Goal: Information Seeking & Learning: Learn about a topic

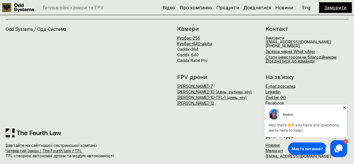
scroll to position [2116, 0]
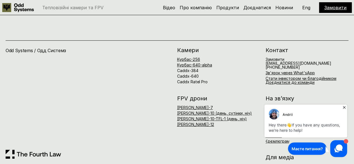
click at [345, 107] on icon at bounding box center [344, 107] width 6 height 6
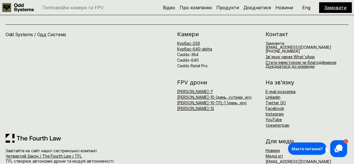
scroll to position [2131, 0]
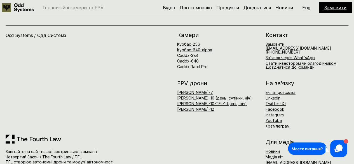
drag, startPoint x: 192, startPoint y: 38, endPoint x: 198, endPoint y: 41, distance: 6.6
click at [198, 42] on div "Курбас-256 Курбас-640-alpha Caddx-384 Caddx-640 Caddx Ratel Pro" at bounding box center [218, 55] width 83 height 26
click at [281, 55] on link "Зв'язок через What'sApp" at bounding box center [290, 57] width 49 height 5
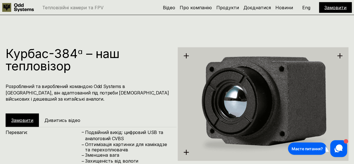
scroll to position [647, 0]
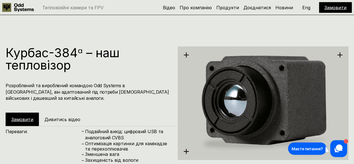
click at [125, 89] on h4 "Розроблений та вироблений командою Odd Systems в [GEOGRAPHIC_DATA], він адаптов…" at bounding box center [88, 91] width 165 height 19
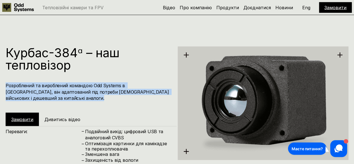
click at [125, 89] on h4 "Розроблений та вироблений командою Odd Systems в [GEOGRAPHIC_DATA], він адаптов…" at bounding box center [88, 91] width 165 height 19
click at [136, 104] on div "Курбас-384ᵅ – наш тепловізор Розроблений та вироблений командою Odd Systems в […" at bounding box center [91, 85] width 171 height 79
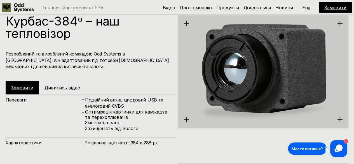
scroll to position [679, 0]
click at [116, 103] on h4 "Подвійний вихід: цифровий USB та аналоговий CVBS" at bounding box center [128, 103] width 86 height 13
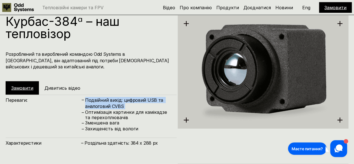
click at [116, 103] on h4 "Подвійний вихід: цифровий USB та аналоговий CVBS" at bounding box center [128, 103] width 86 height 13
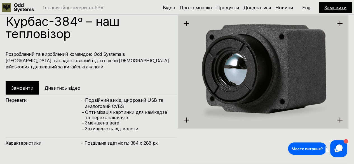
click at [110, 114] on p "Оптимізація картинки для камікадзе та перехоплювачів" at bounding box center [128, 114] width 86 height 11
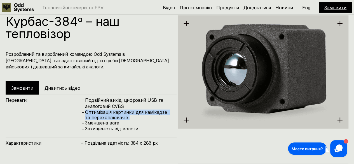
click at [110, 114] on p "Оптимізація картинки для камікадзе та перехоплювачів" at bounding box center [128, 114] width 86 height 11
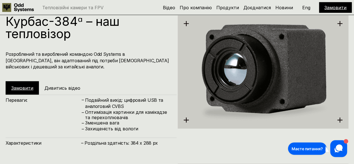
click at [110, 130] on p "Захищеність від вологи" at bounding box center [128, 128] width 86 height 5
click at [135, 125] on p "Зменшена вага" at bounding box center [128, 122] width 86 height 5
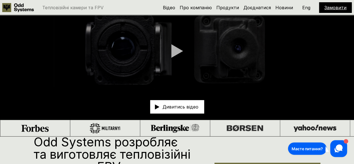
scroll to position [0, 0]
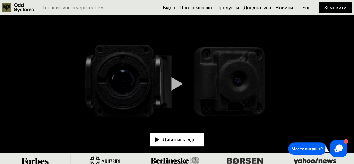
click at [236, 10] on link "Продукти" at bounding box center [227, 8] width 23 height 6
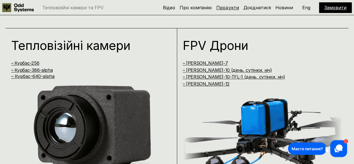
scroll to position [333, 0]
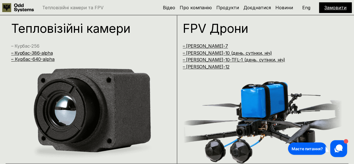
click at [19, 47] on link "– Курбас-256" at bounding box center [25, 46] width 28 height 6
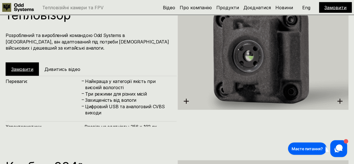
scroll to position [535, 0]
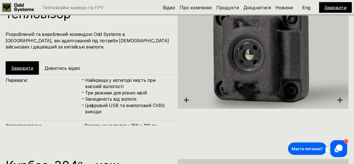
click at [115, 102] on h4 "Цифровий USB та аналоговий CVBS виходи" at bounding box center [128, 108] width 86 height 13
click at [119, 113] on h4 "Цифровий USB та аналоговий CVBS виходи" at bounding box center [128, 108] width 86 height 13
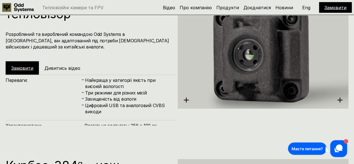
click at [110, 125] on h4 "– Роздільна здатність: 256 x 192 px – Кут лінзи: 50° horizontal, 37.2° vertical…" at bounding box center [126, 134] width 90 height 25
click at [123, 118] on div "Переваги: – Найкраща у категорії якість при високій вологості – Три режими для …" at bounding box center [91, 127] width 171 height 105
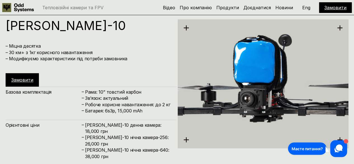
scroll to position [1151, 0]
